Goal: Answer question/provide support

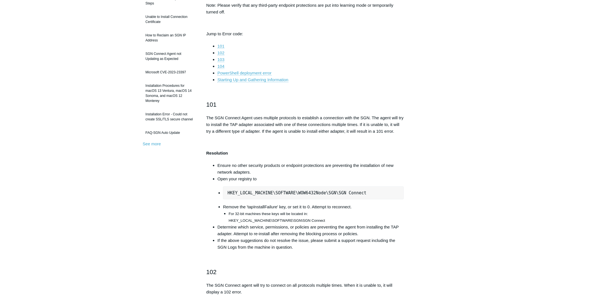
scroll to position [56, 0]
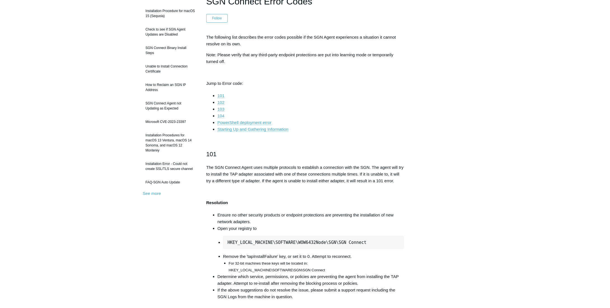
click at [222, 115] on link "104" at bounding box center [220, 115] width 7 height 5
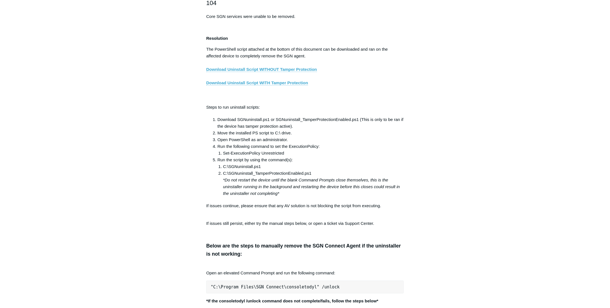
click at [516, 93] on main "Todyl Support Center The SGN Connect Agent SGN Connect Agent Articles in this s…" at bounding box center [305, 309] width 610 height 2435
click at [298, 0] on h2 "104" at bounding box center [304, 3] width 197 height 10
drag, startPoint x: 296, startPoint y: 70, endPoint x: 287, endPoint y: 70, distance: 8.7
click at [287, 70] on link "Download Uninstall Script WITHOUT Tamper Protection" at bounding box center [261, 69] width 111 height 5
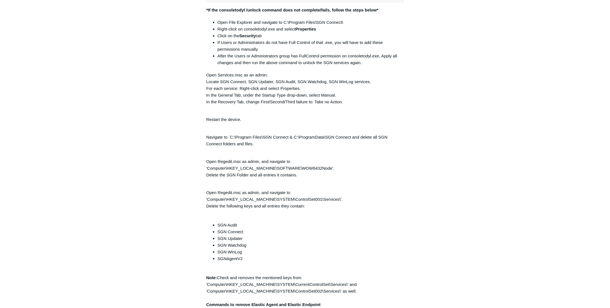
scroll to position [1208, 0]
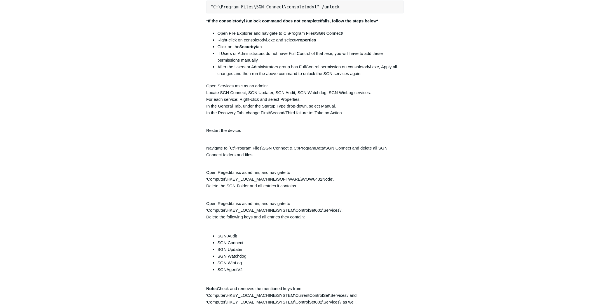
click at [419, 206] on div "Articles in this section Installation Procedure for macOS 15 (Sequoia) Check to…" at bounding box center [305, 45] width 325 height 2404
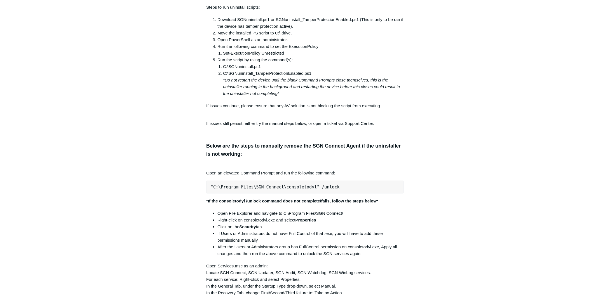
scroll to position [928, 0]
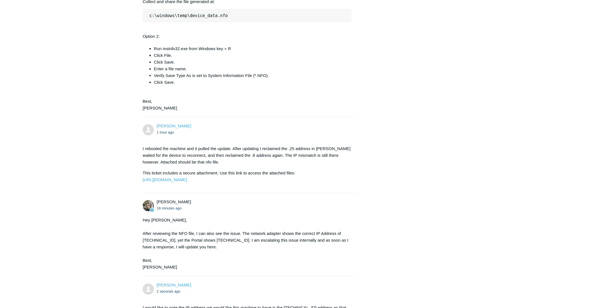
scroll to position [422, 0]
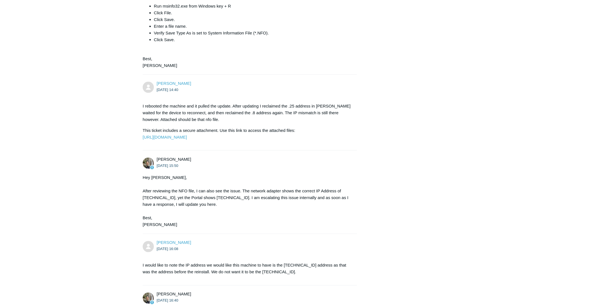
scroll to position [579, 0]
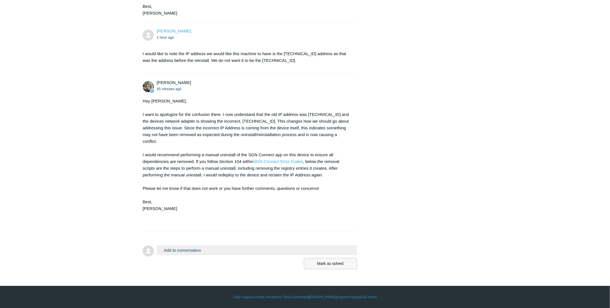
click at [346, 260] on button "Mark as solved" at bounding box center [330, 263] width 53 height 11
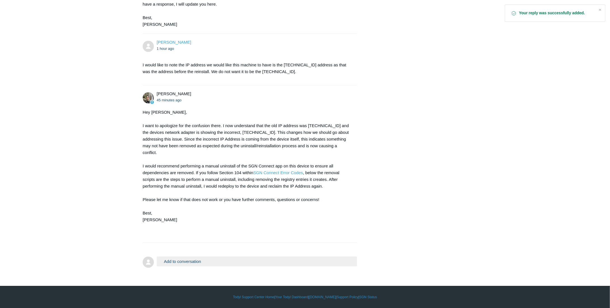
scroll to position [568, 0]
drag, startPoint x: 226, startPoint y: 257, endPoint x: 222, endPoint y: 258, distance: 3.7
click at [225, 258] on button "Add to conversation" at bounding box center [257, 261] width 200 height 10
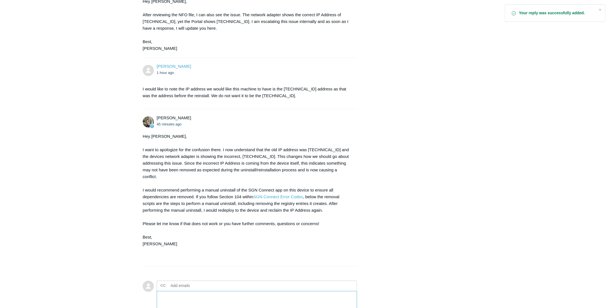
scroll to position [640, 0]
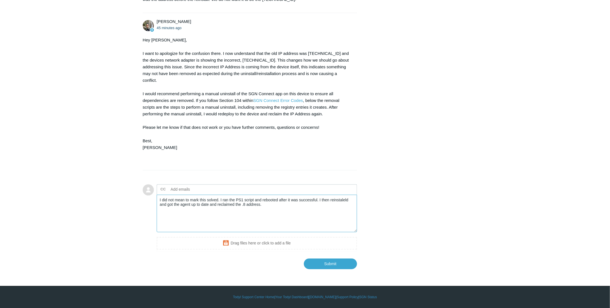
click at [337, 200] on textarea "I did not mean to mark this solved. I ran the PS1 script and rebooted after it …" at bounding box center [257, 213] width 200 height 38
click at [295, 205] on textarea "I did not mean to mark this solved. I ran the PS1 script and rebooted after it …" at bounding box center [257, 213] width 200 height 38
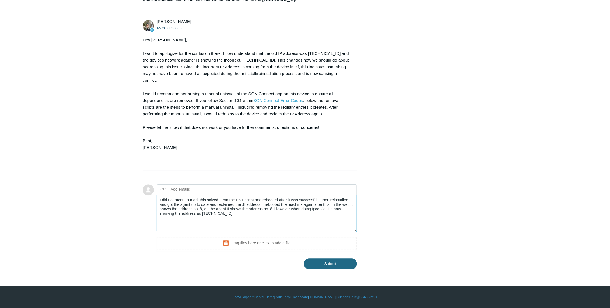
type textarea "I did not mean to mark this solved. I ran the PS1 script and rebooted after it …"
click at [320, 265] on input "Submit" at bounding box center [330, 263] width 53 height 11
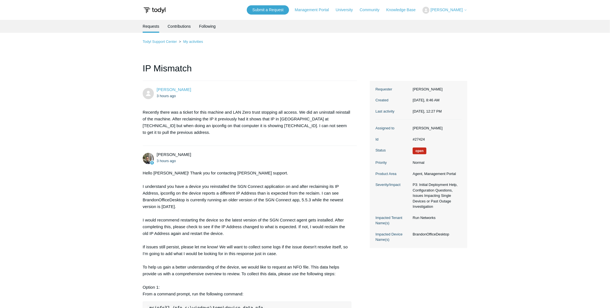
drag, startPoint x: 483, startPoint y: 53, endPoint x: 613, endPoint y: 53, distance: 130.1
